Goal: Task Accomplishment & Management: Complete application form

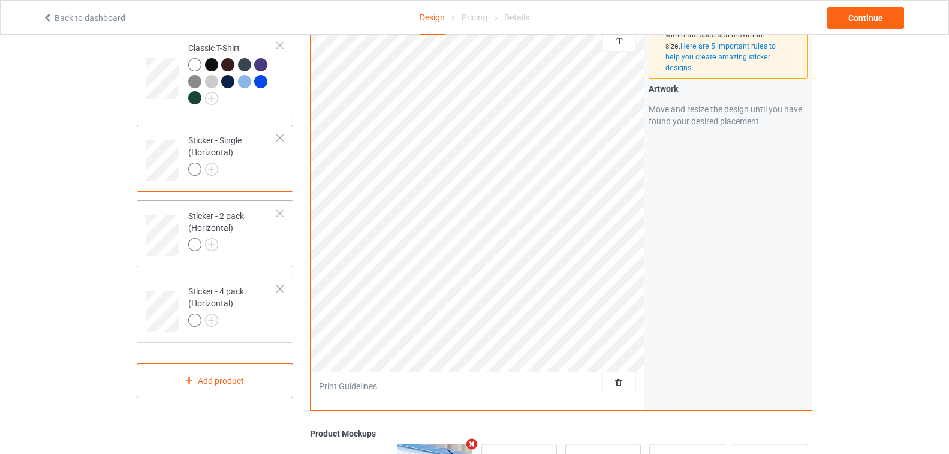
scroll to position [180, 0]
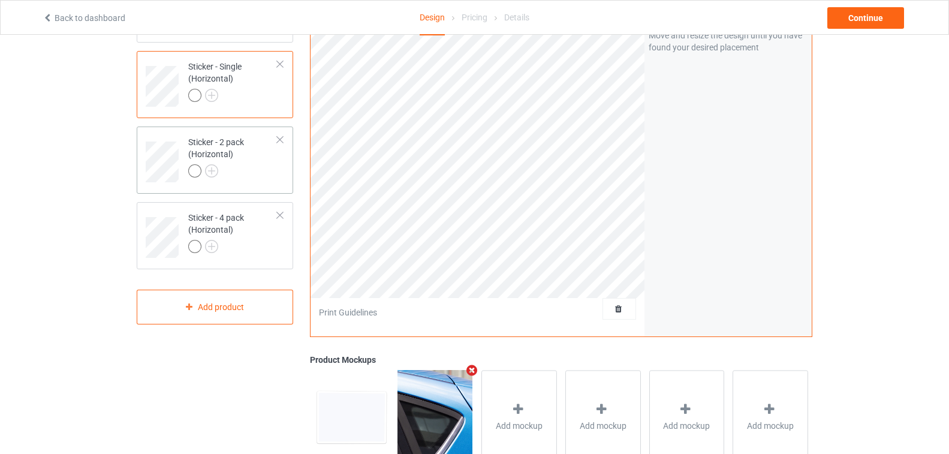
click at [206, 151] on div "Sticker - 2 pack (Horizontal)" at bounding box center [232, 156] width 89 height 41
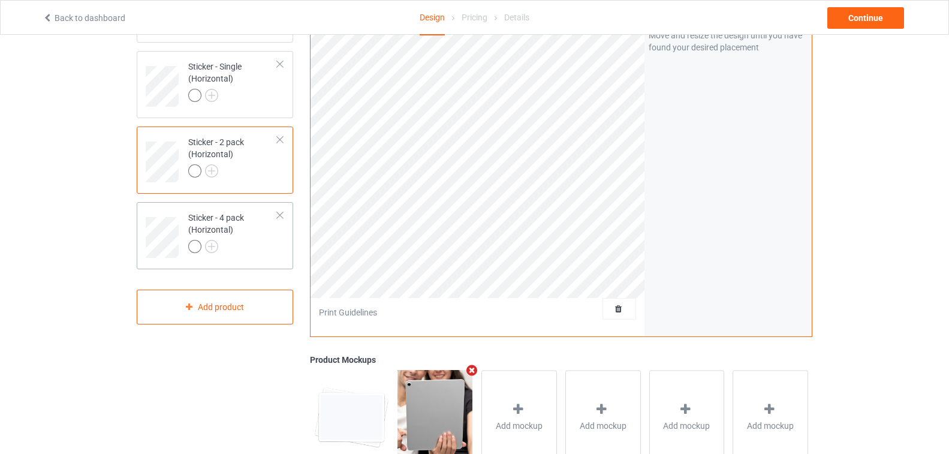
click at [196, 223] on div "Sticker - 4 pack (Horizontal)" at bounding box center [232, 232] width 89 height 41
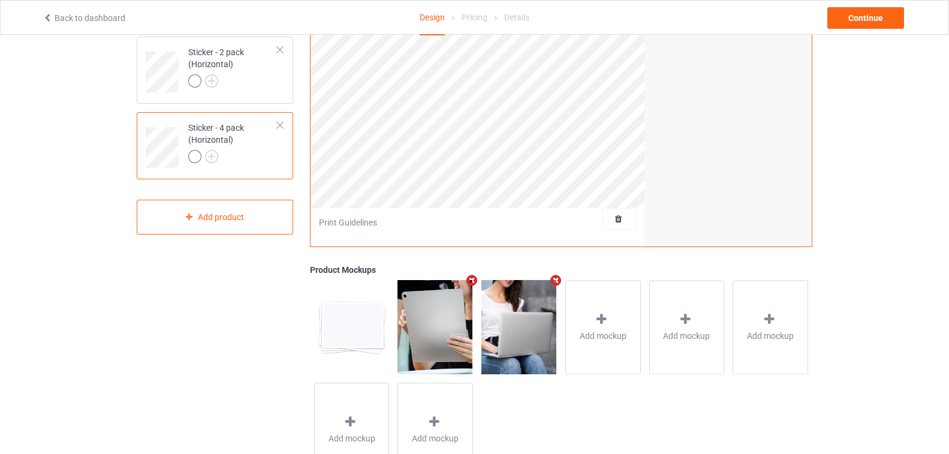
scroll to position [322, 0]
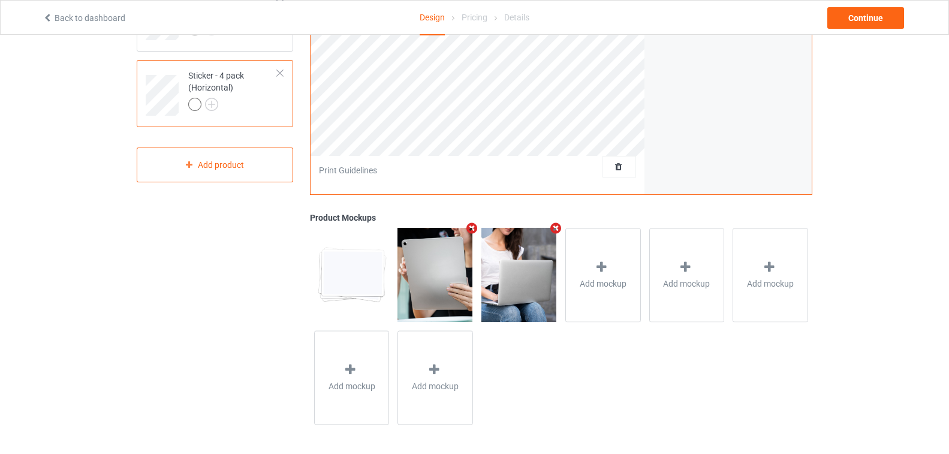
click at [437, 270] on img at bounding box center [435, 275] width 75 height 94
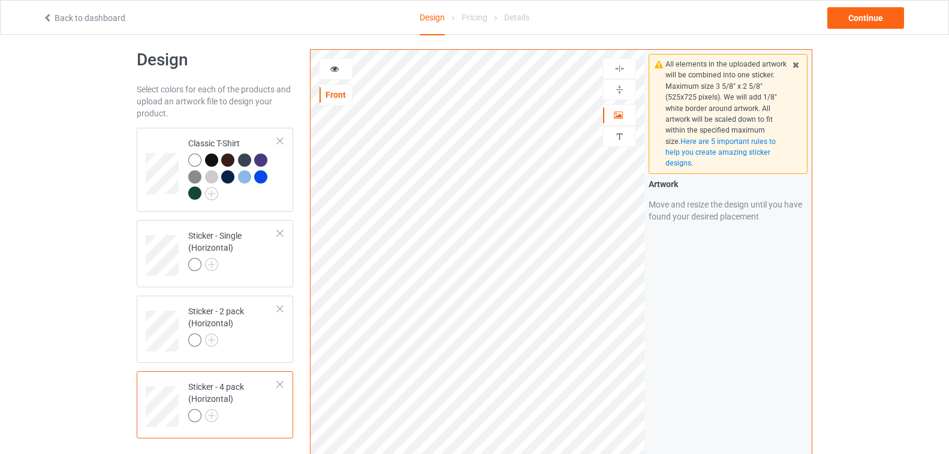
scroll to position [0, 0]
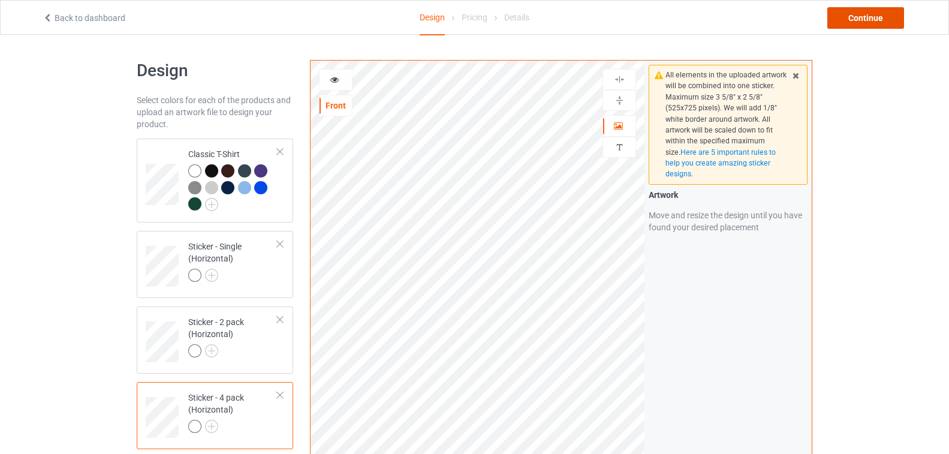
click at [844, 14] on div "Continue" at bounding box center [866, 18] width 77 height 22
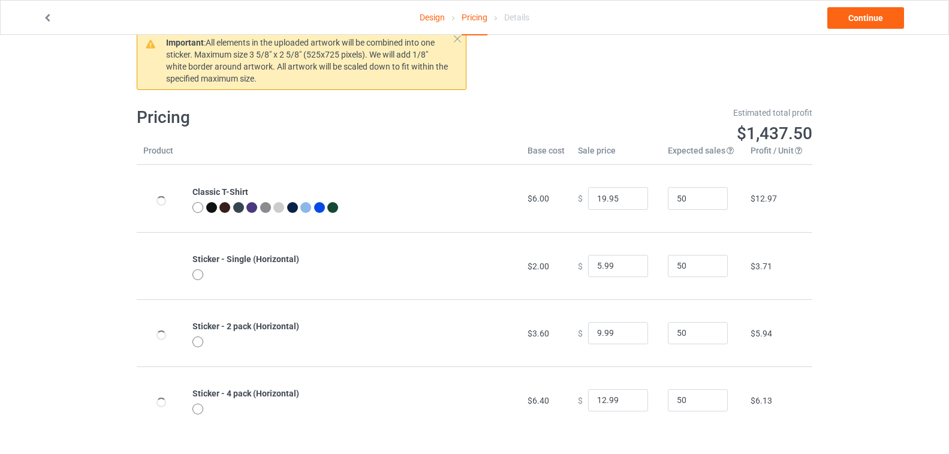
scroll to position [37, 0]
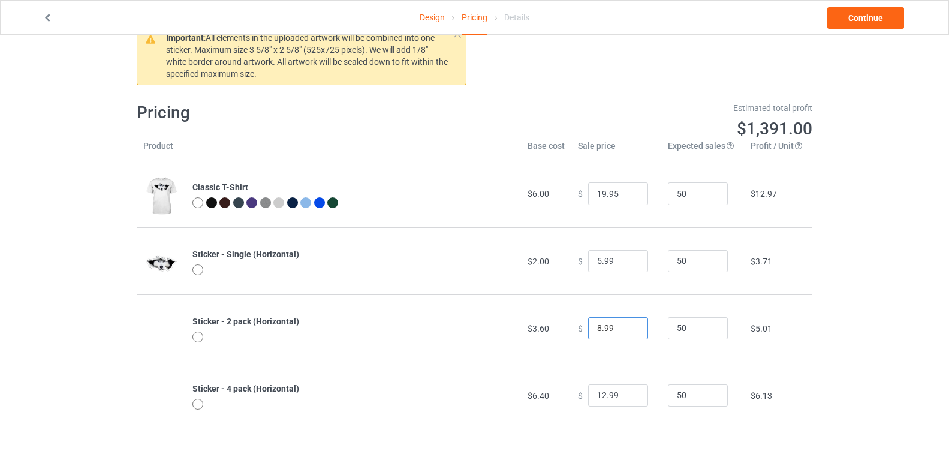
type input "8.99"
click at [627, 329] on input "8.99" at bounding box center [618, 328] width 60 height 23
click at [627, 400] on input "11.99" at bounding box center [618, 395] width 60 height 23
click at [627, 400] on input "10.99" at bounding box center [618, 395] width 60 height 23
type input "11.99"
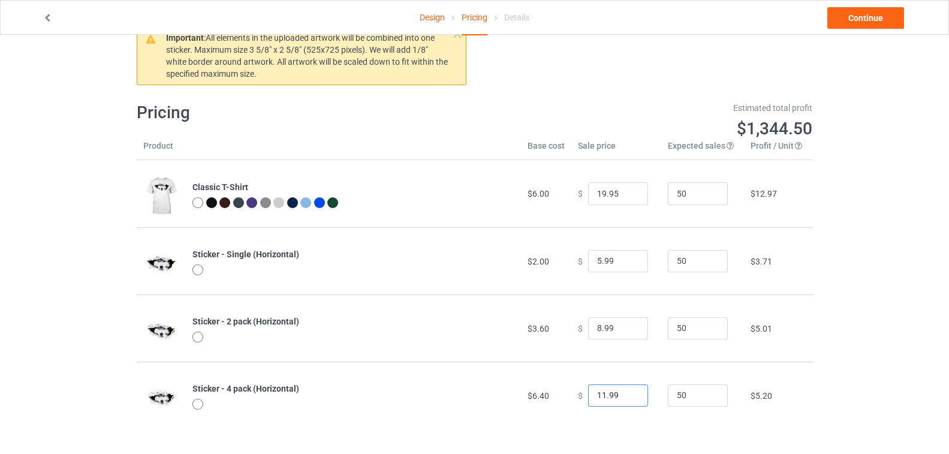
click at [629, 393] on input "11.99" at bounding box center [618, 395] width 60 height 23
click at [891, 17] on link "Continue" at bounding box center [866, 18] width 77 height 22
